Goal: Contribute content: Contribute content

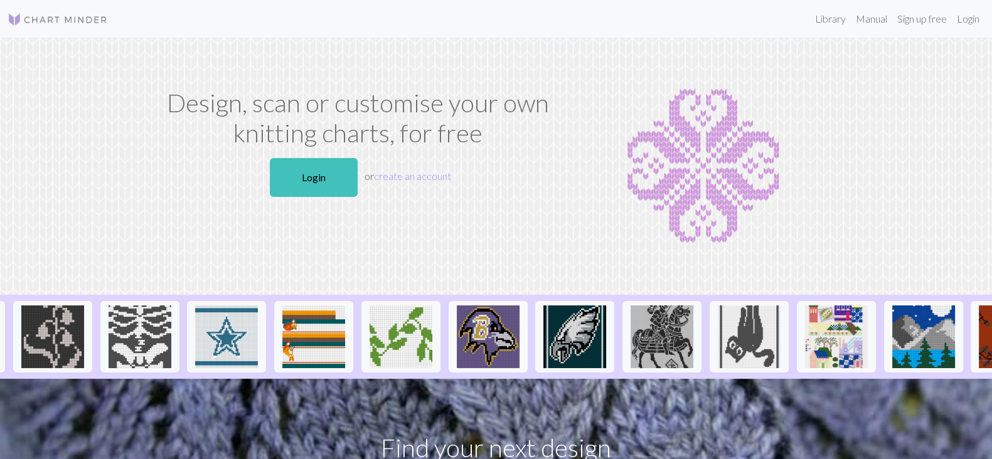
scroll to position [0, 1179]
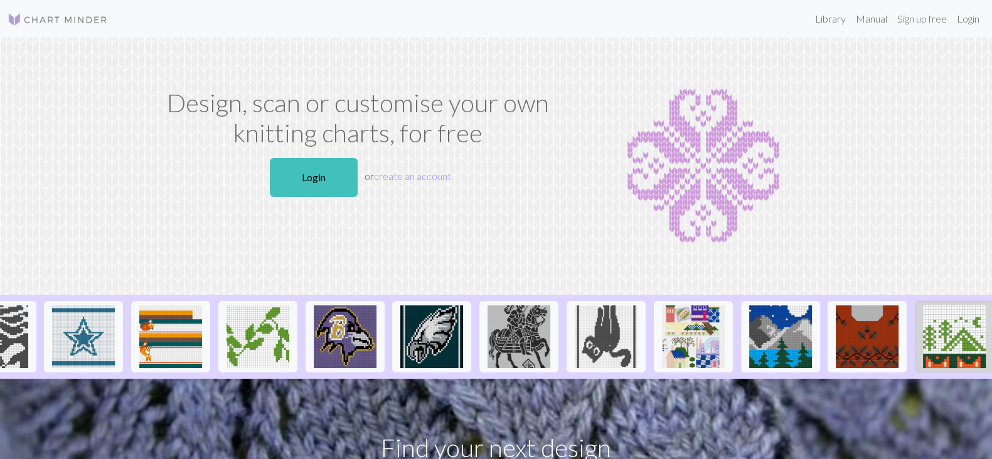
click at [975, 331] on img at bounding box center [954, 336] width 63 height 63
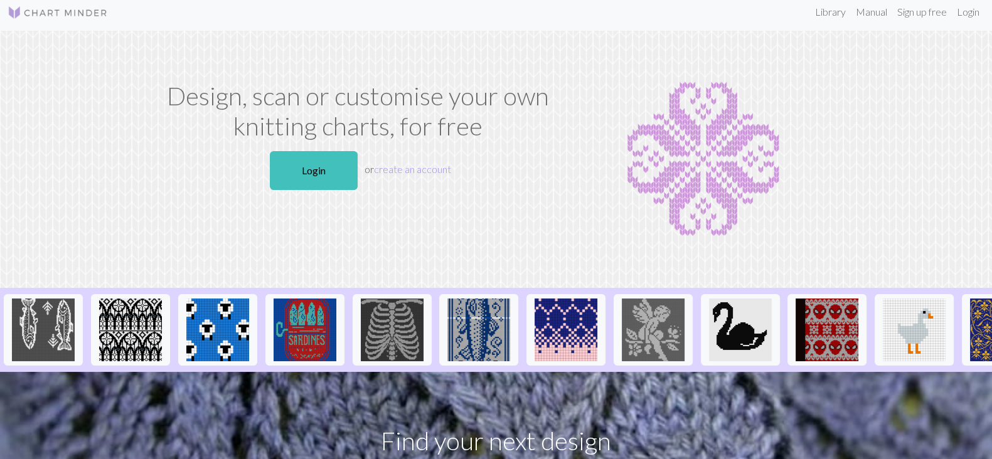
scroll to position [6, 0]
click at [462, 196] on div "Design, scan or customise your own knitting charts, for free Login or create an…" at bounding box center [358, 160] width 414 height 157
click at [311, 168] on link "Login" at bounding box center [314, 171] width 88 height 39
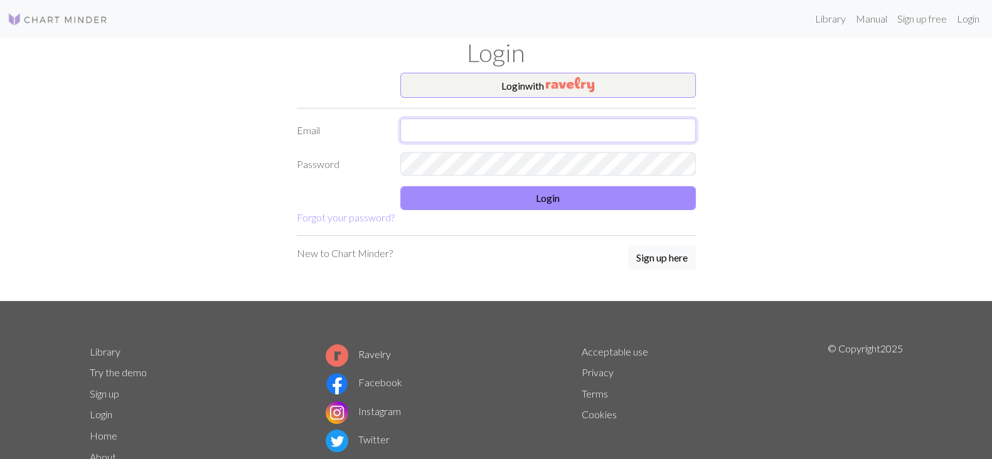
type input "[EMAIL_ADDRESS][DOMAIN_NAME]"
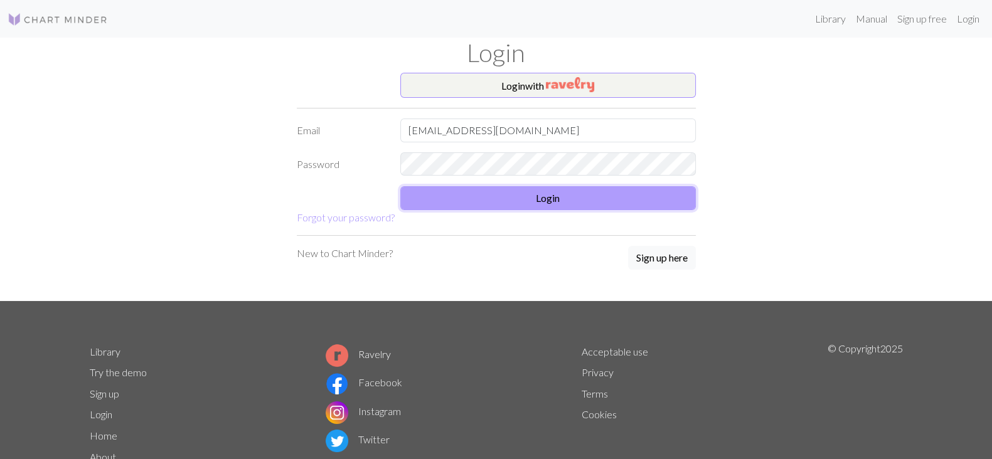
click at [456, 195] on button "Login" at bounding box center [547, 198] width 295 height 24
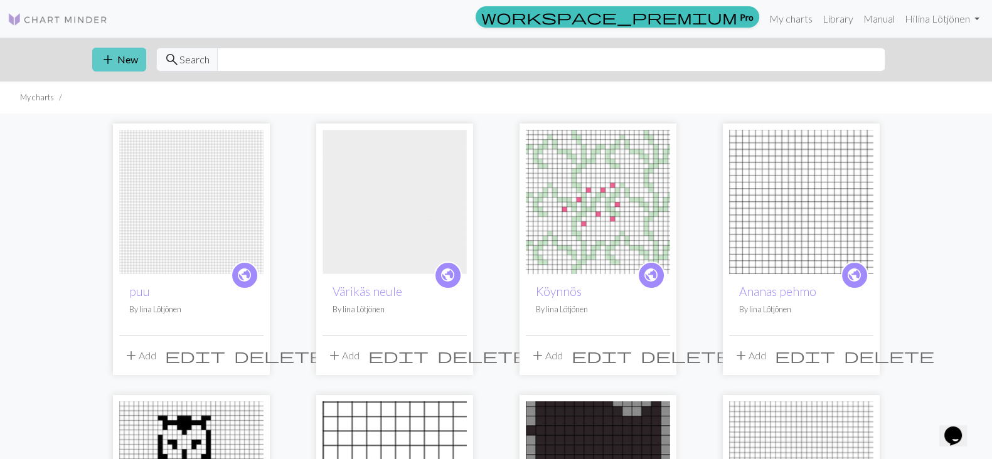
click at [120, 59] on button "add New" at bounding box center [119, 60] width 54 height 24
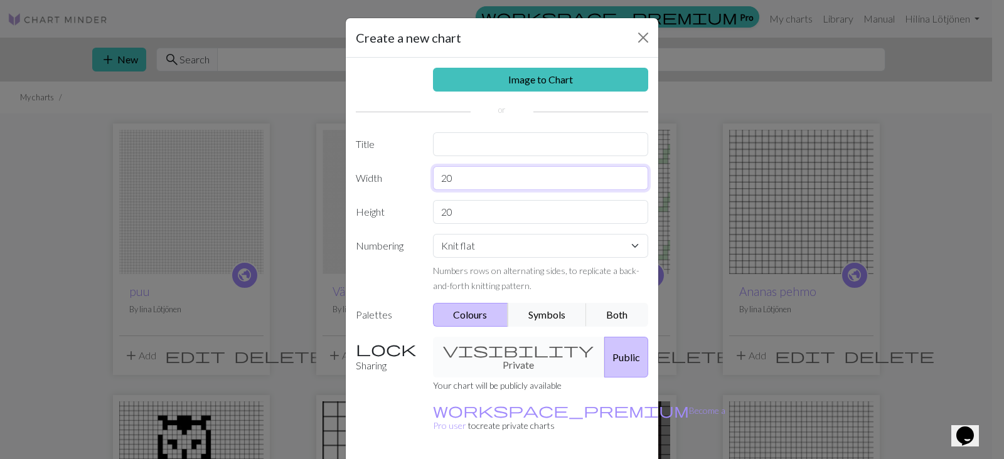
click at [546, 177] on input "20" at bounding box center [541, 178] width 216 height 24
type input "50"
click at [534, 212] on input "20" at bounding box center [541, 212] width 216 height 24
type input "2"
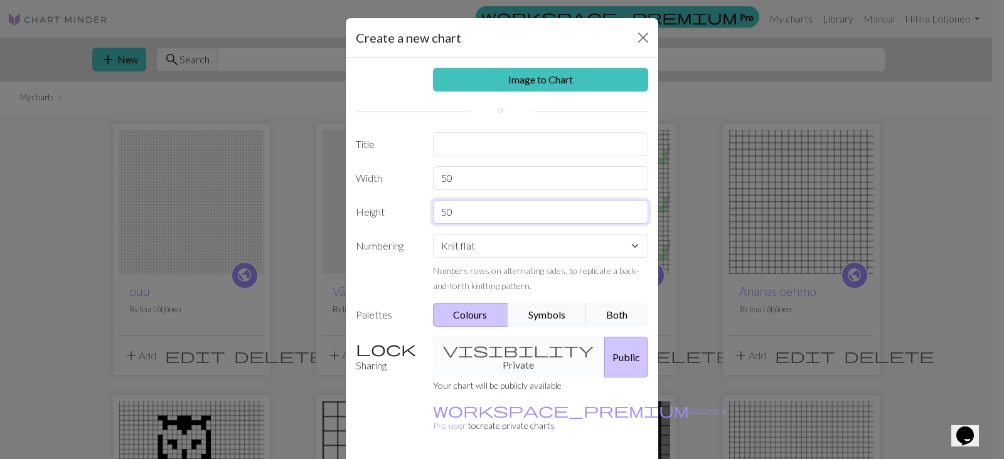
type input "50"
click at [523, 248] on select "Knit flat Knit in the round Lace knitting Cross stitch" at bounding box center [541, 246] width 216 height 24
click at [546, 249] on select "Knit flat Knit in the round Lace knitting Cross stitch" at bounding box center [541, 246] width 216 height 24
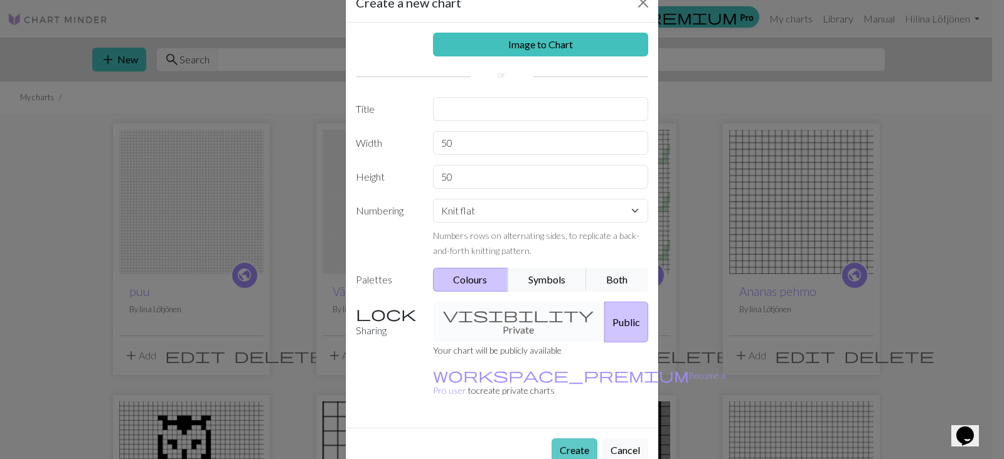
click at [564, 438] on button "Create" at bounding box center [574, 450] width 46 height 24
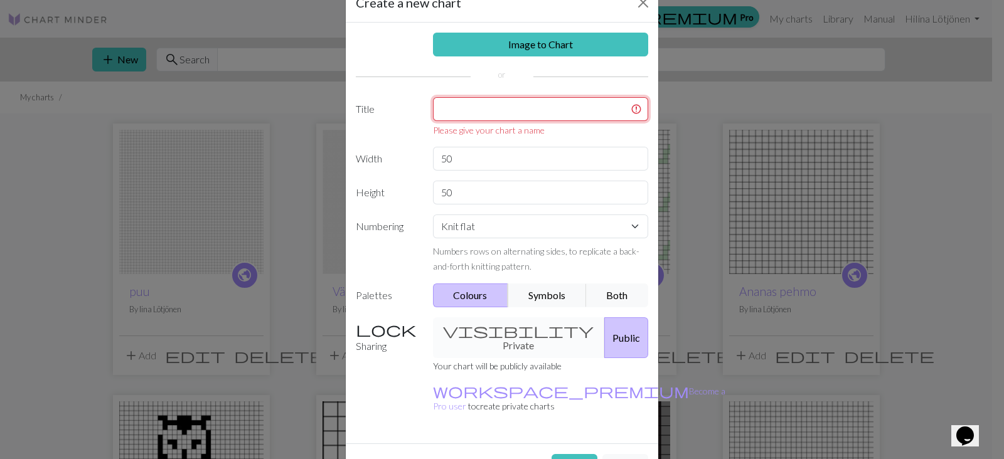
click at [529, 106] on input "text" at bounding box center [541, 109] width 216 height 24
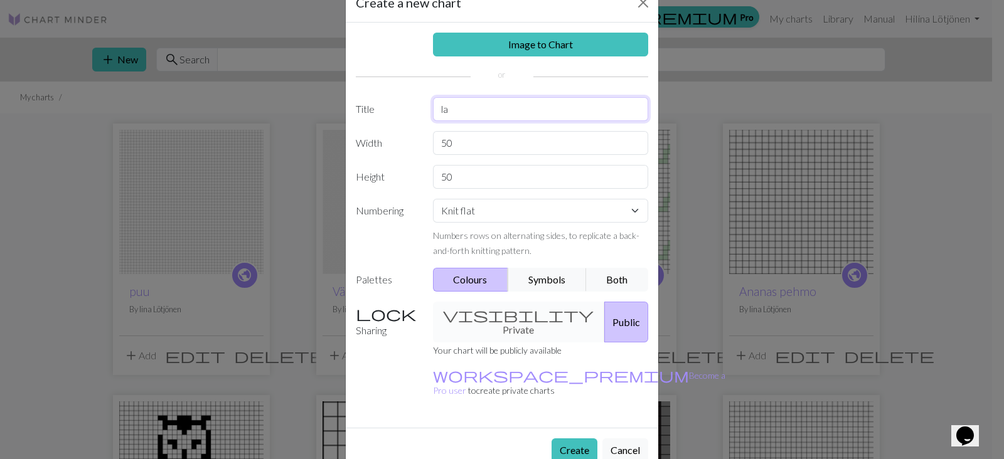
type input "l"
type input "Lammas"
click at [577, 438] on button "Create" at bounding box center [574, 450] width 46 height 24
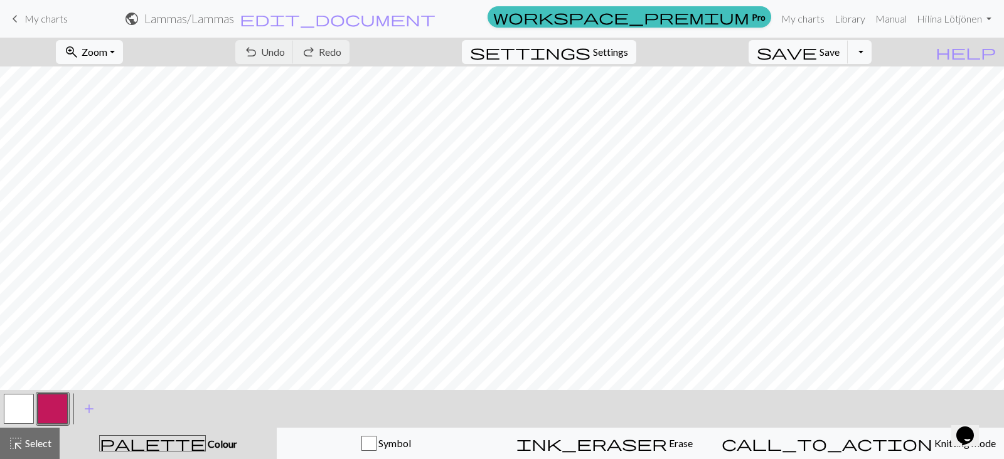
click at [60, 409] on button "button" at bounding box center [53, 409] width 30 height 30
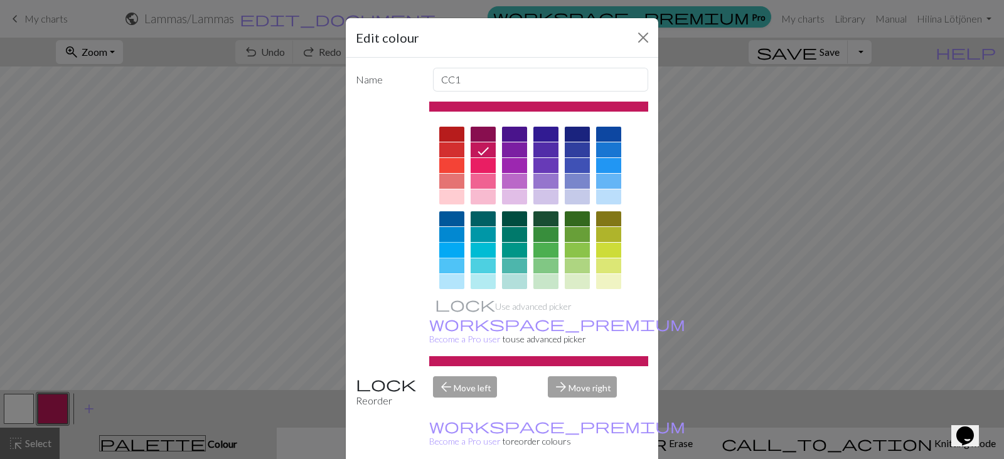
click at [450, 249] on div at bounding box center [451, 250] width 25 height 15
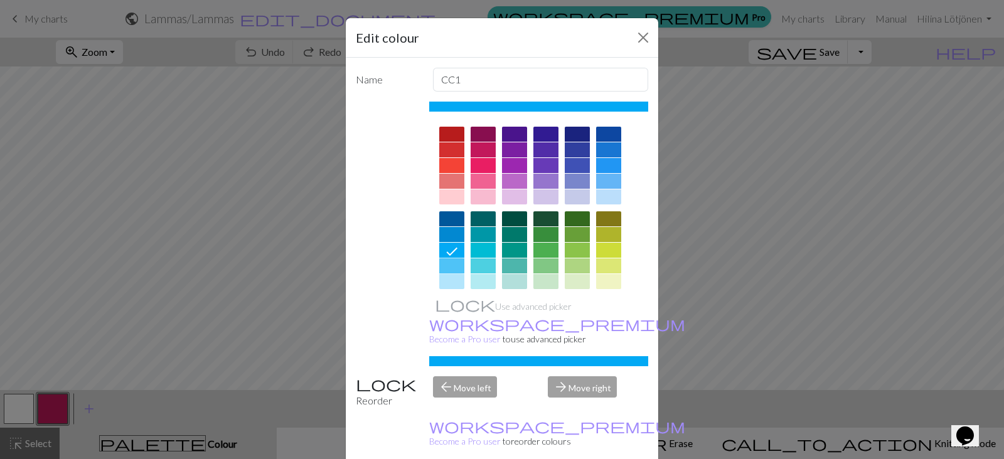
click at [441, 272] on div at bounding box center [451, 265] width 25 height 15
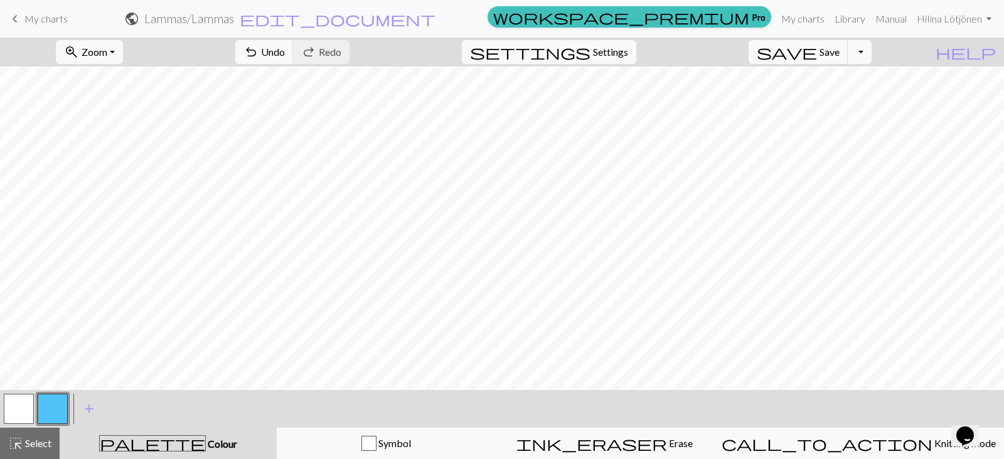
click at [22, 411] on button "button" at bounding box center [19, 409] width 30 height 30
click at [56, 400] on button "button" at bounding box center [53, 409] width 30 height 30
click at [24, 415] on button "button" at bounding box center [19, 409] width 30 height 30
click at [39, 413] on button "button" at bounding box center [53, 409] width 30 height 30
click at [44, 412] on button "button" at bounding box center [53, 409] width 30 height 30
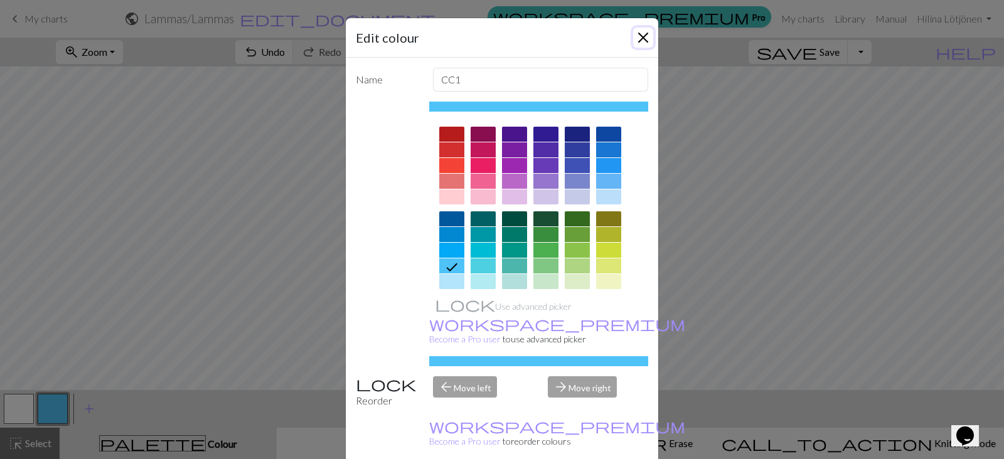
click at [640, 36] on button "Close" at bounding box center [643, 38] width 20 height 20
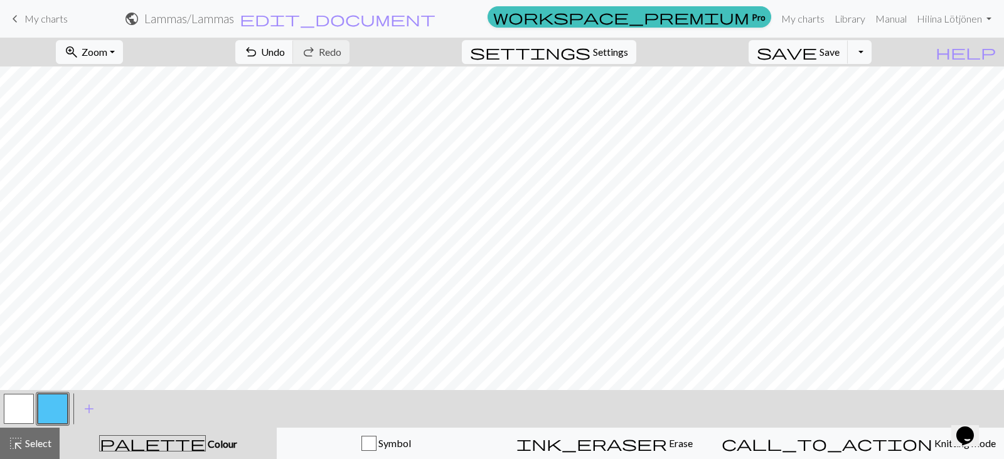
click at [28, 401] on button "button" at bounding box center [19, 409] width 30 height 30
click at [55, 420] on button "button" at bounding box center [53, 409] width 30 height 30
click at [8, 406] on button "button" at bounding box center [19, 409] width 30 height 30
click at [56, 415] on button "button" at bounding box center [53, 409] width 30 height 30
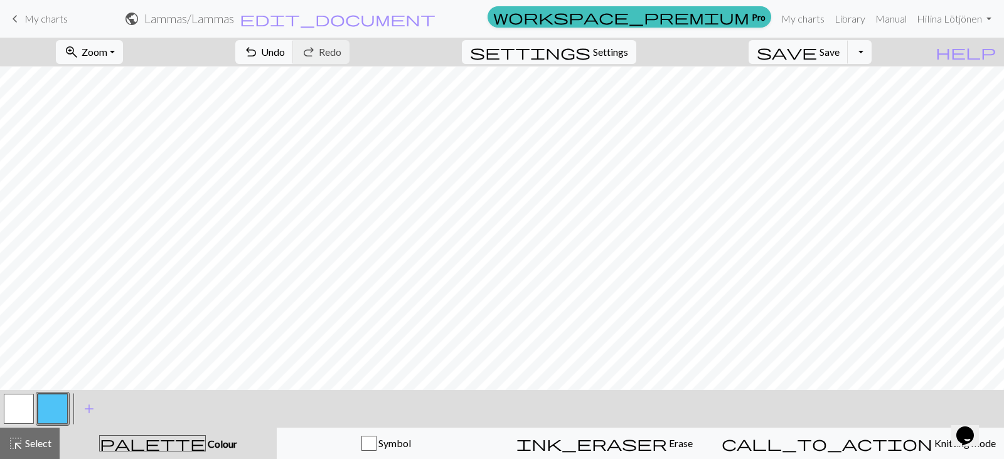
click at [31, 415] on button "button" at bounding box center [19, 409] width 30 height 30
click at [23, 415] on button "button" at bounding box center [19, 409] width 30 height 30
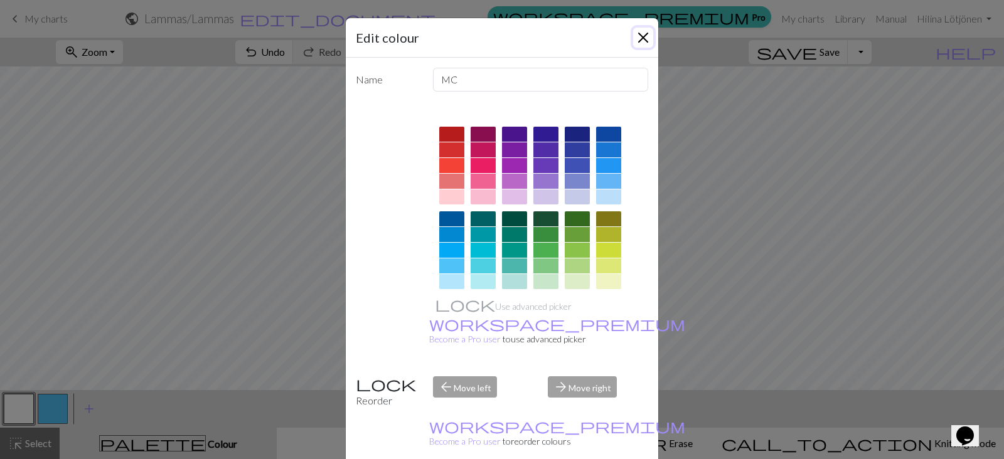
click at [634, 38] on button "Close" at bounding box center [643, 38] width 20 height 20
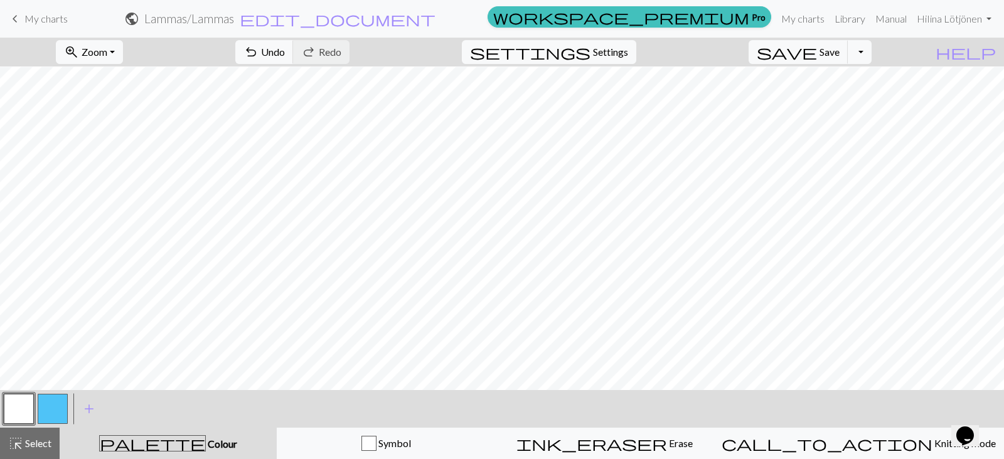
click at [56, 408] on button "button" at bounding box center [53, 409] width 30 height 30
